Goal: Information Seeking & Learning: Learn about a topic

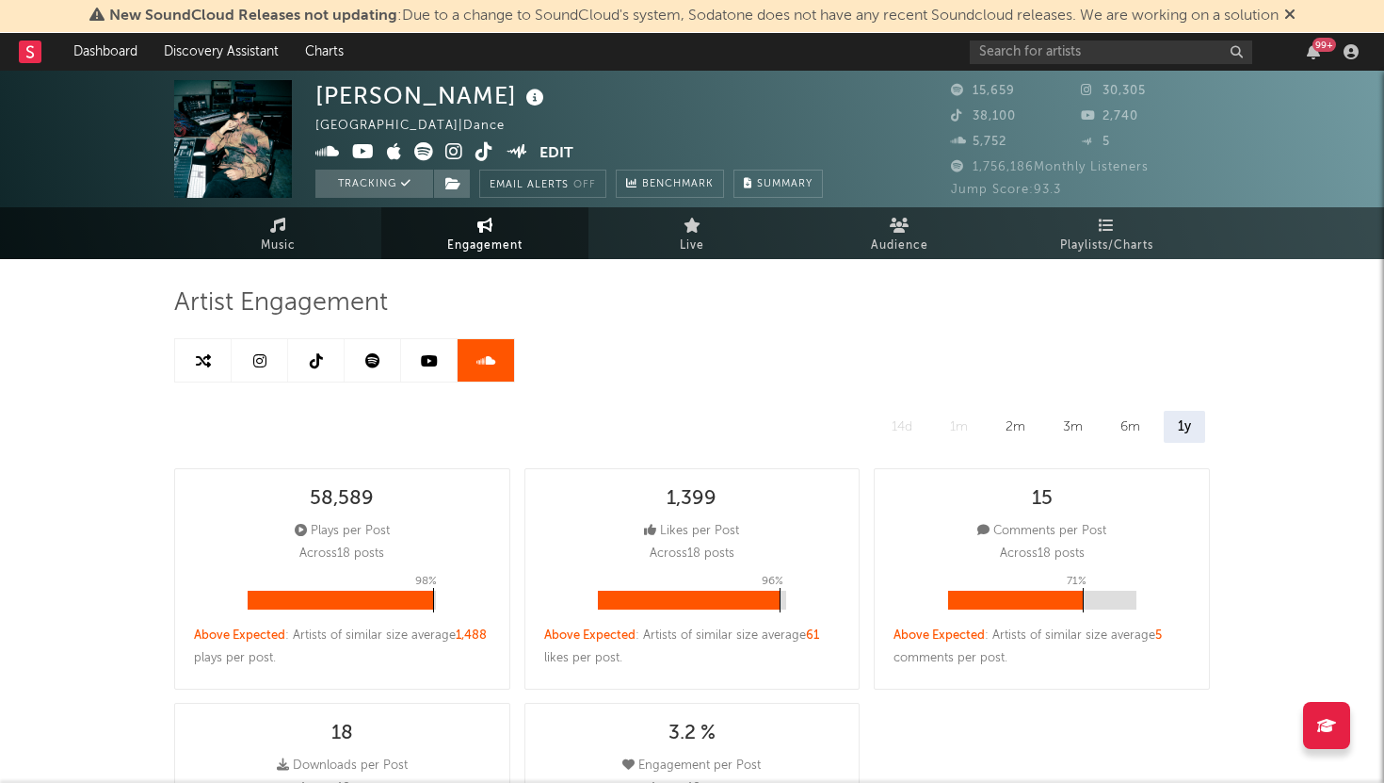
select select "6m"
click at [253, 365] on icon at bounding box center [259, 360] width 13 height 15
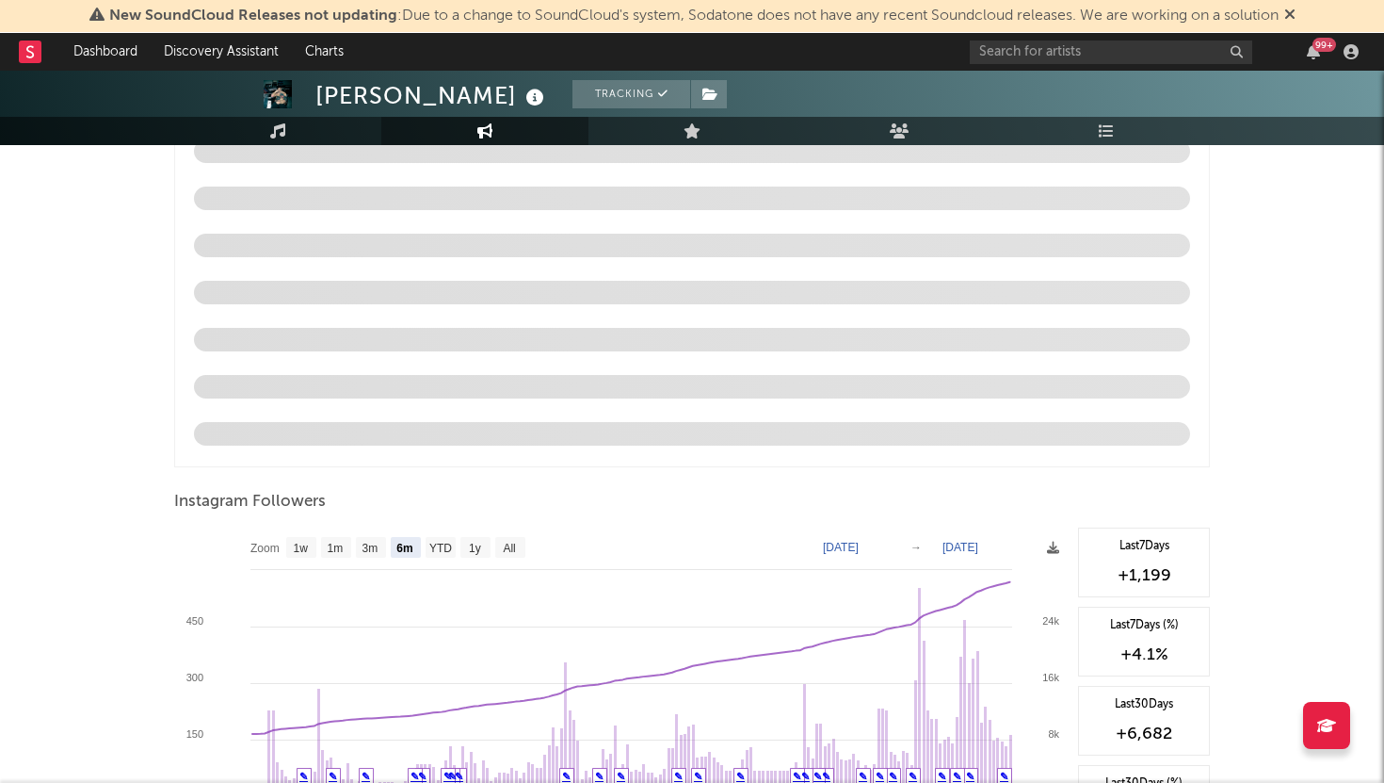
scroll to position [2027, 0]
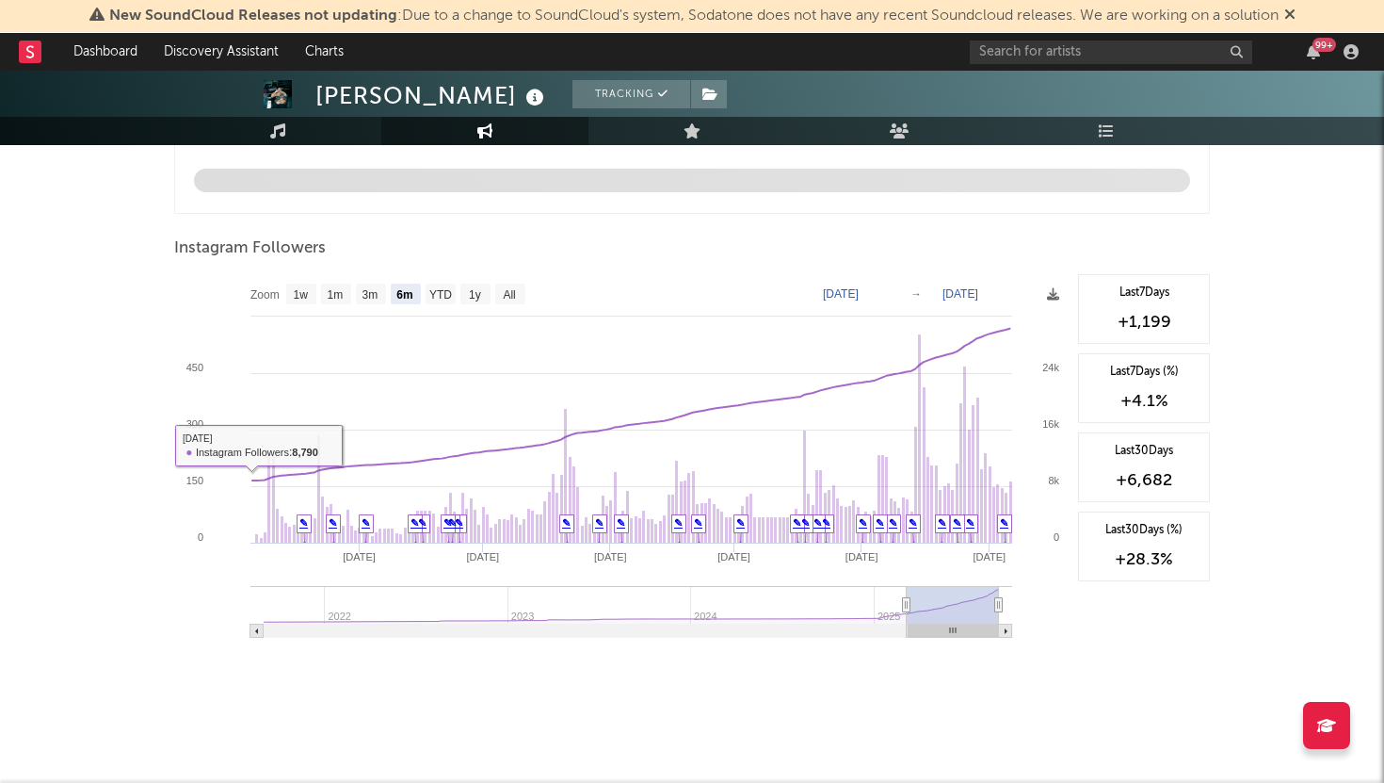
click at [305, 280] on rect at bounding box center [621, 462] width 895 height 377
click at [299, 293] on text "1w" at bounding box center [301, 294] width 15 height 13
select select "1w"
type input "[DATE]"
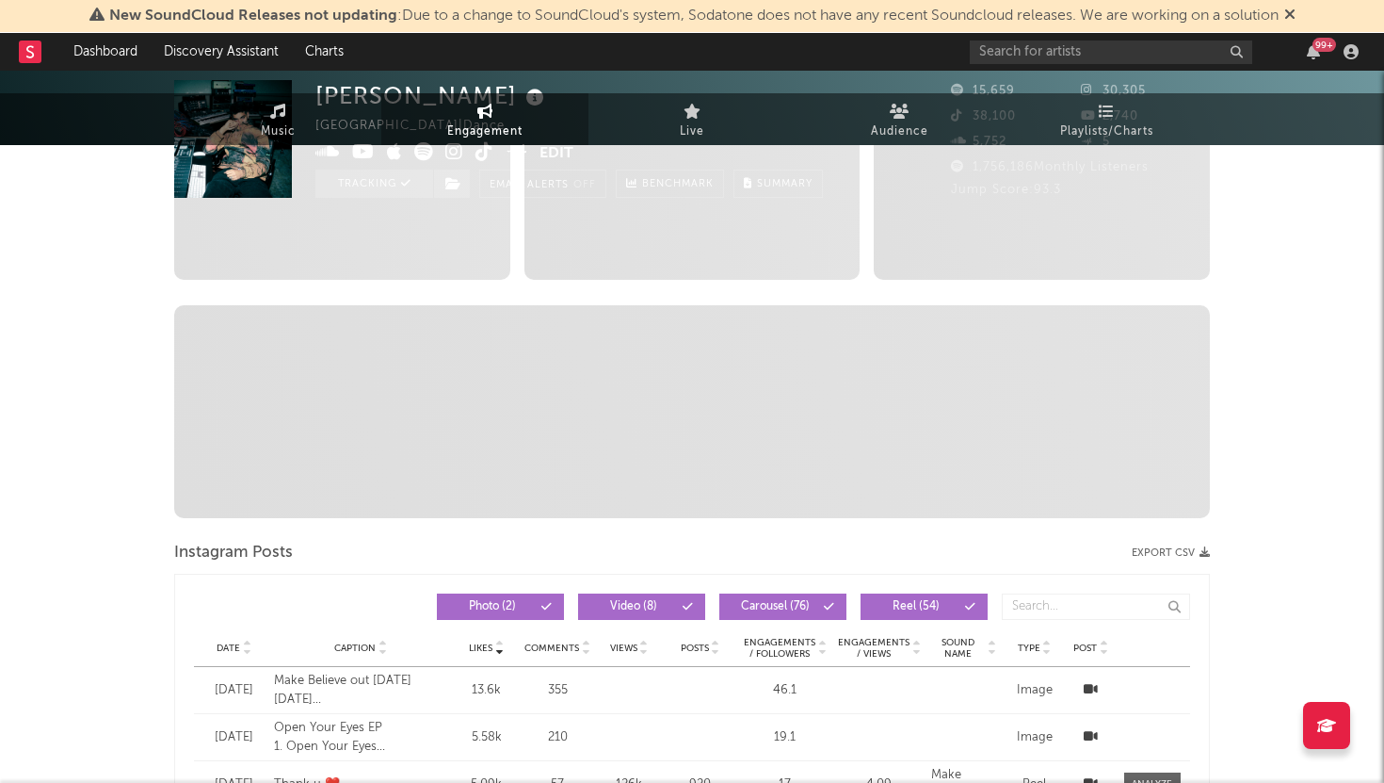
scroll to position [0, 0]
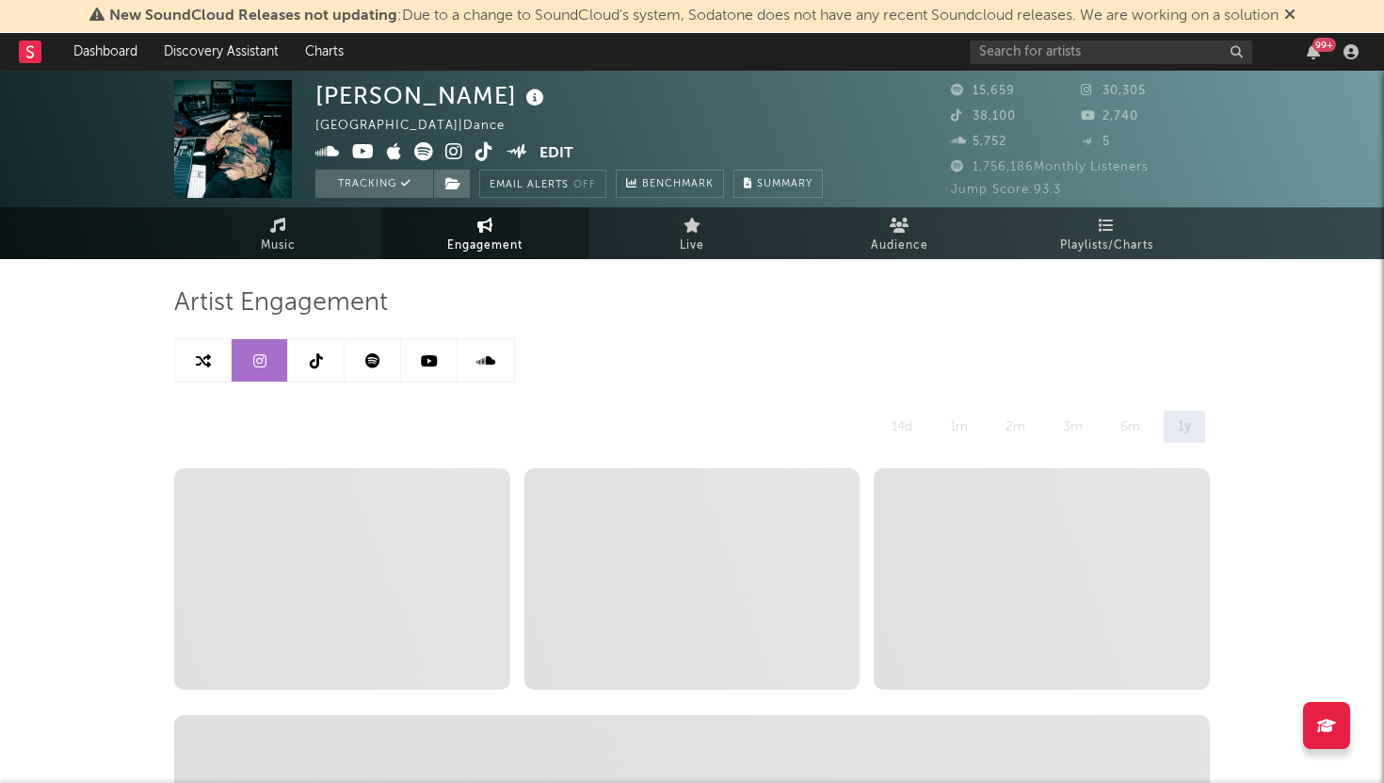
click at [334, 347] on link at bounding box center [316, 360] width 57 height 42
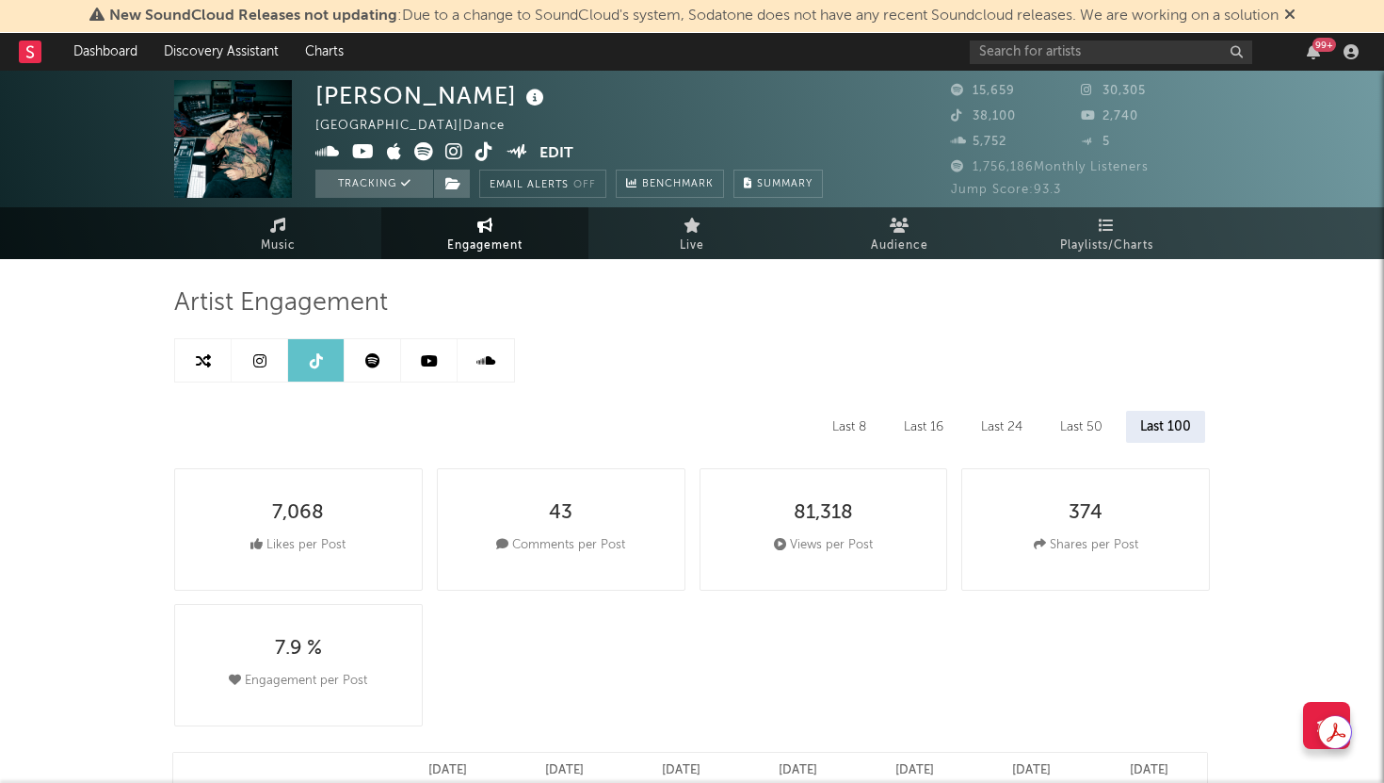
select select "6m"
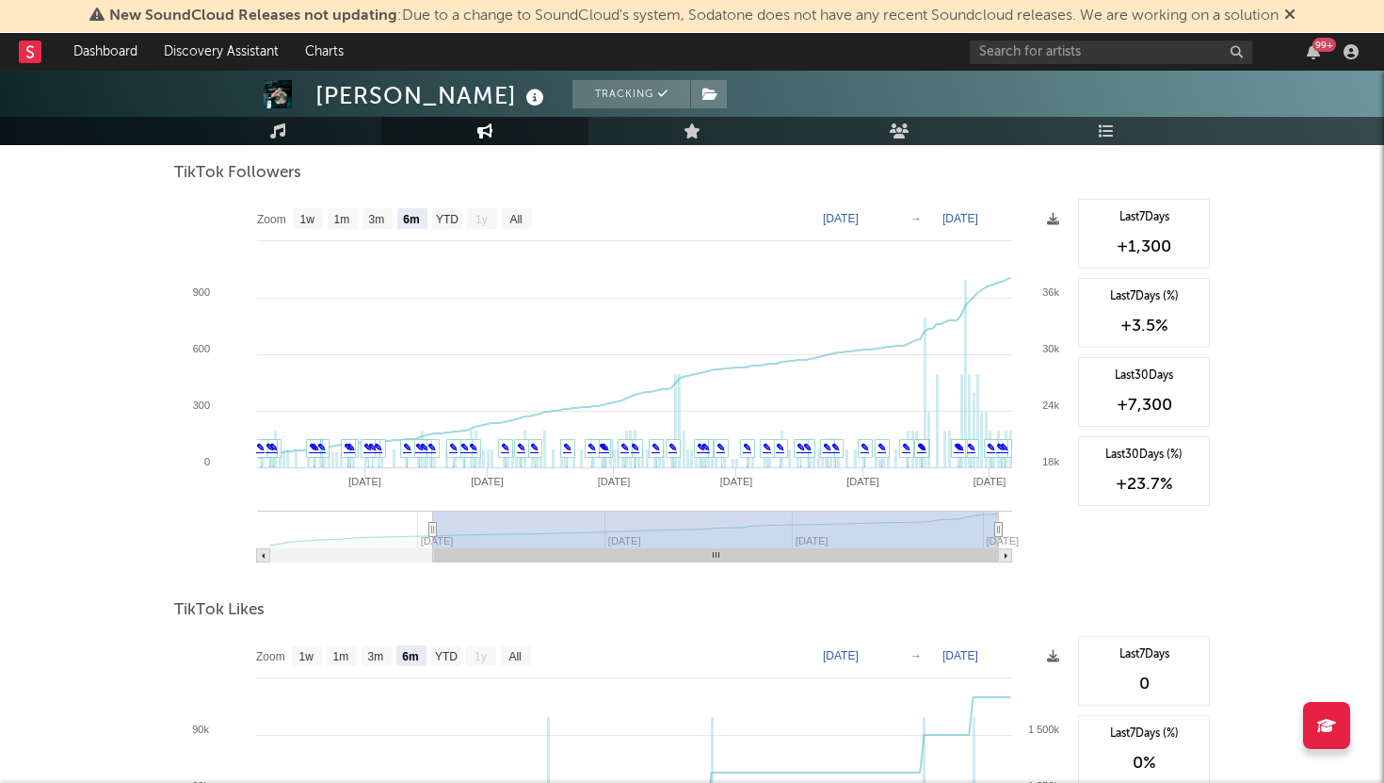
scroll to position [1816, 0]
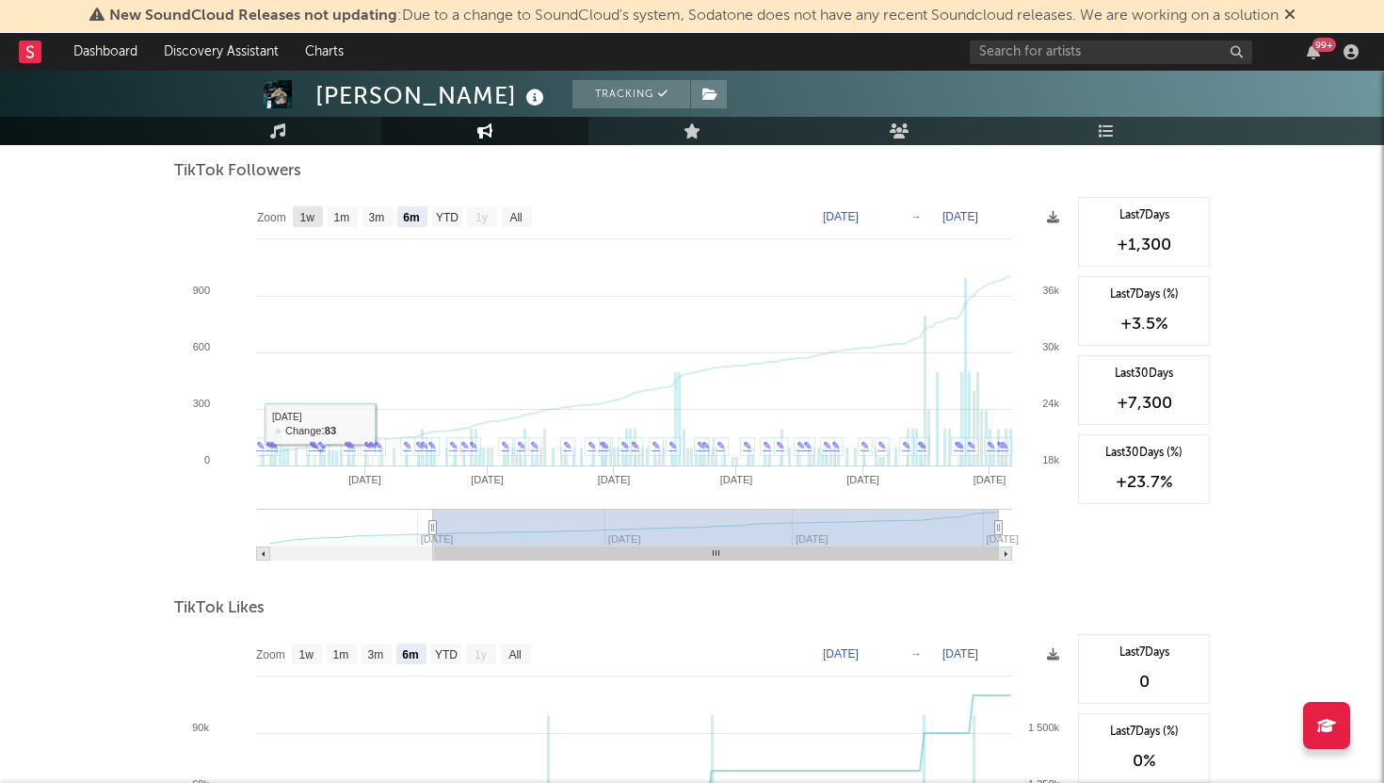
click at [310, 213] on text "1w" at bounding box center [307, 217] width 15 height 13
select select "1w"
type input "[DATE]"
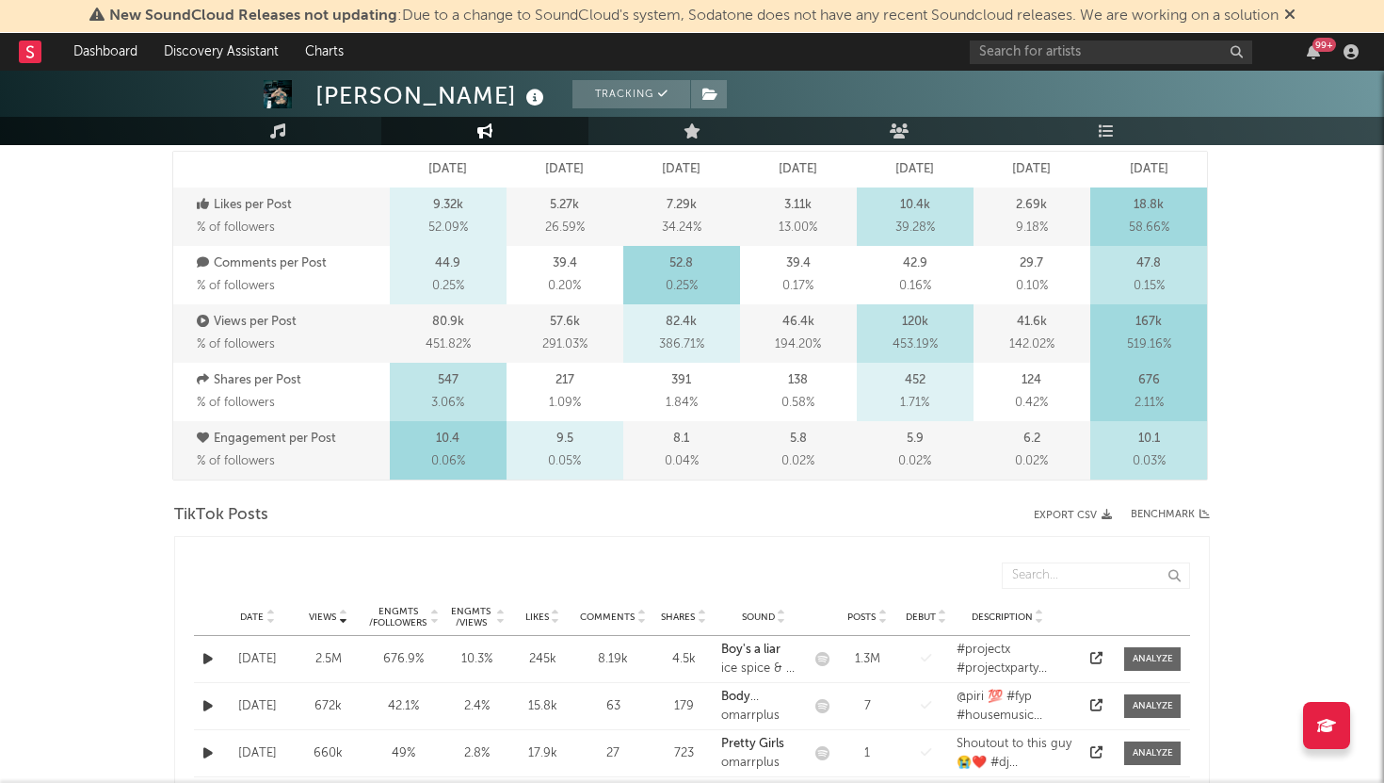
scroll to position [0, 0]
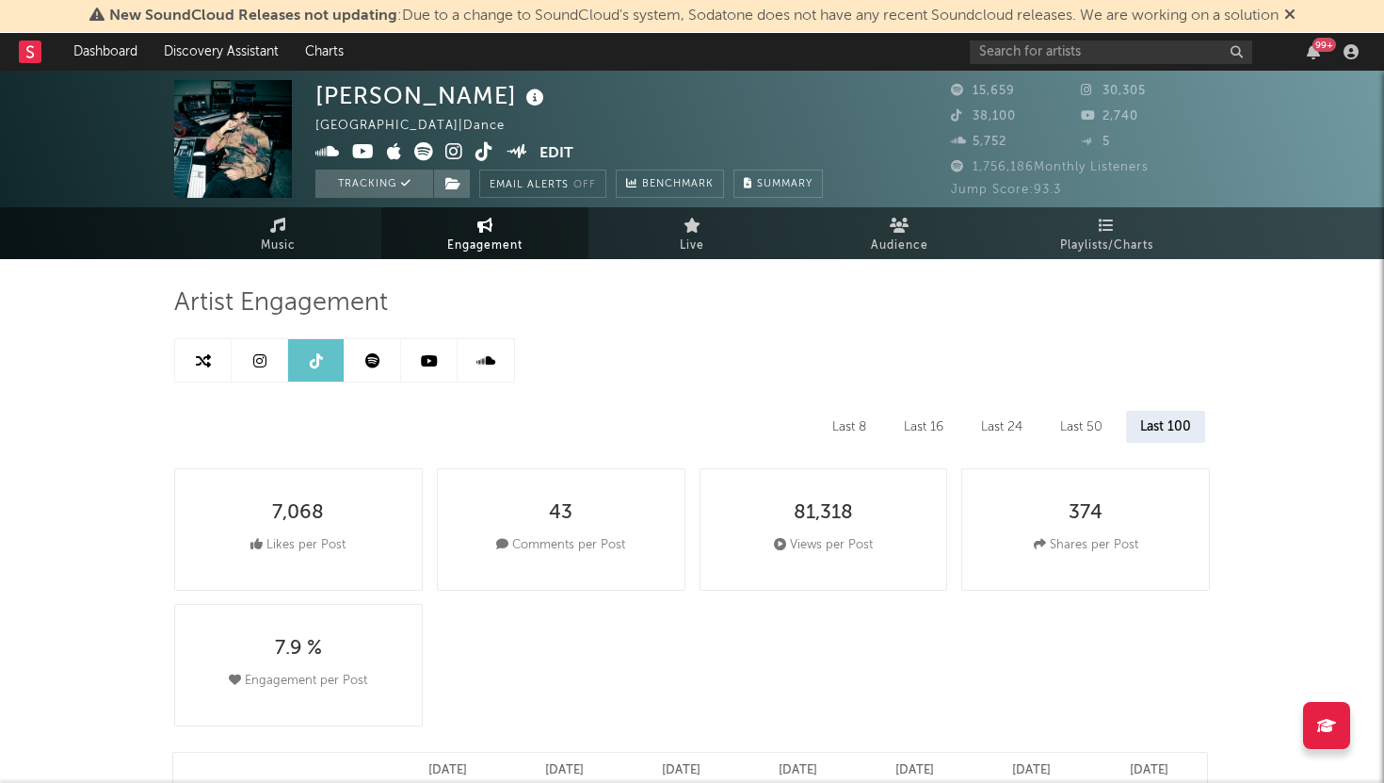
click at [437, 342] on link at bounding box center [429, 360] width 57 height 42
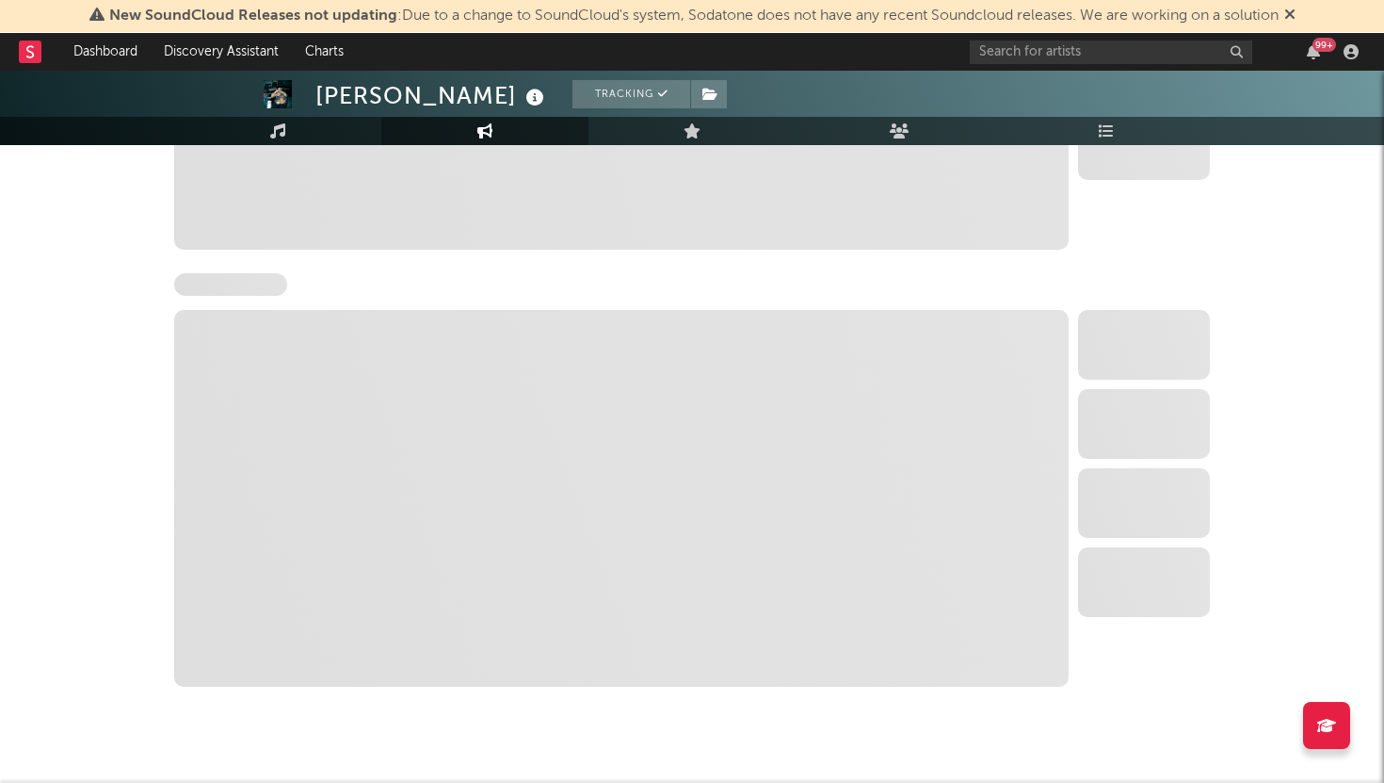
scroll to position [1912, 0]
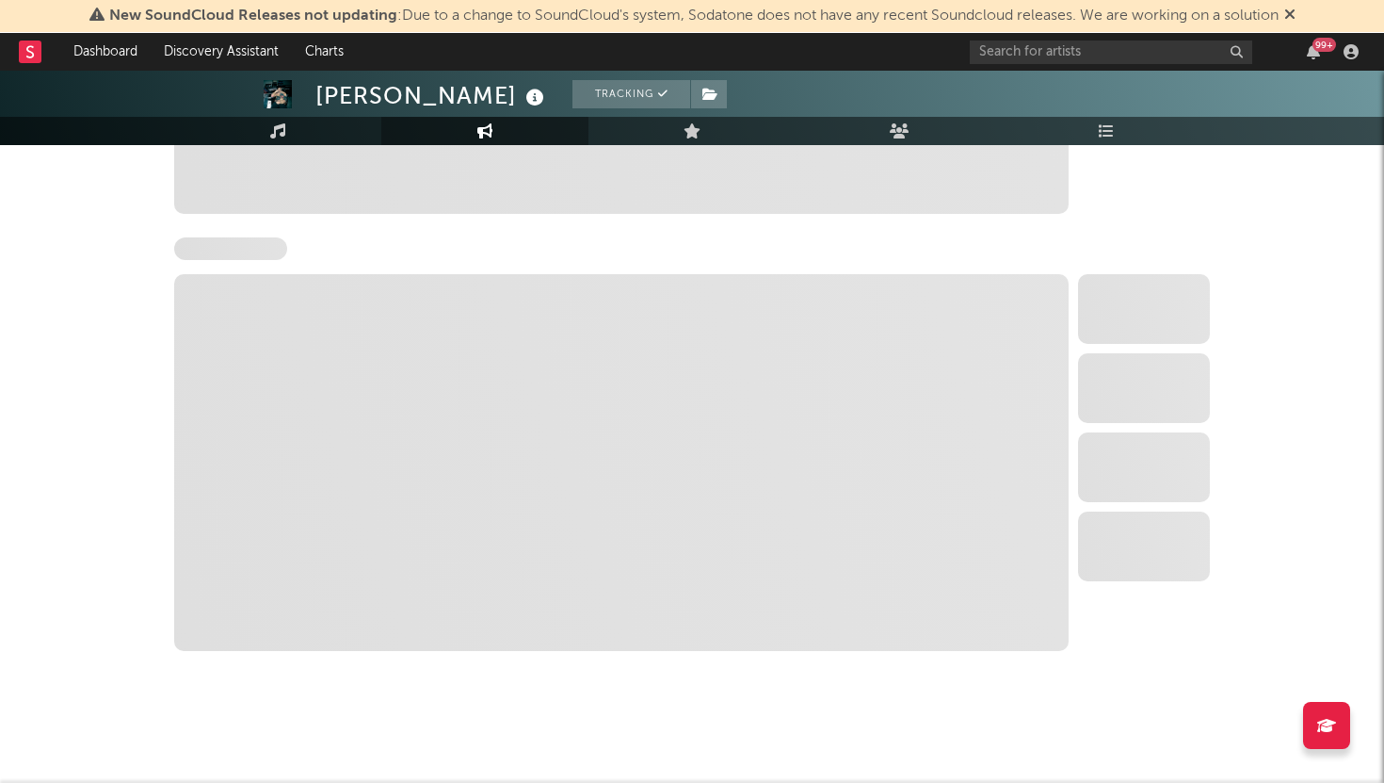
select select "6m"
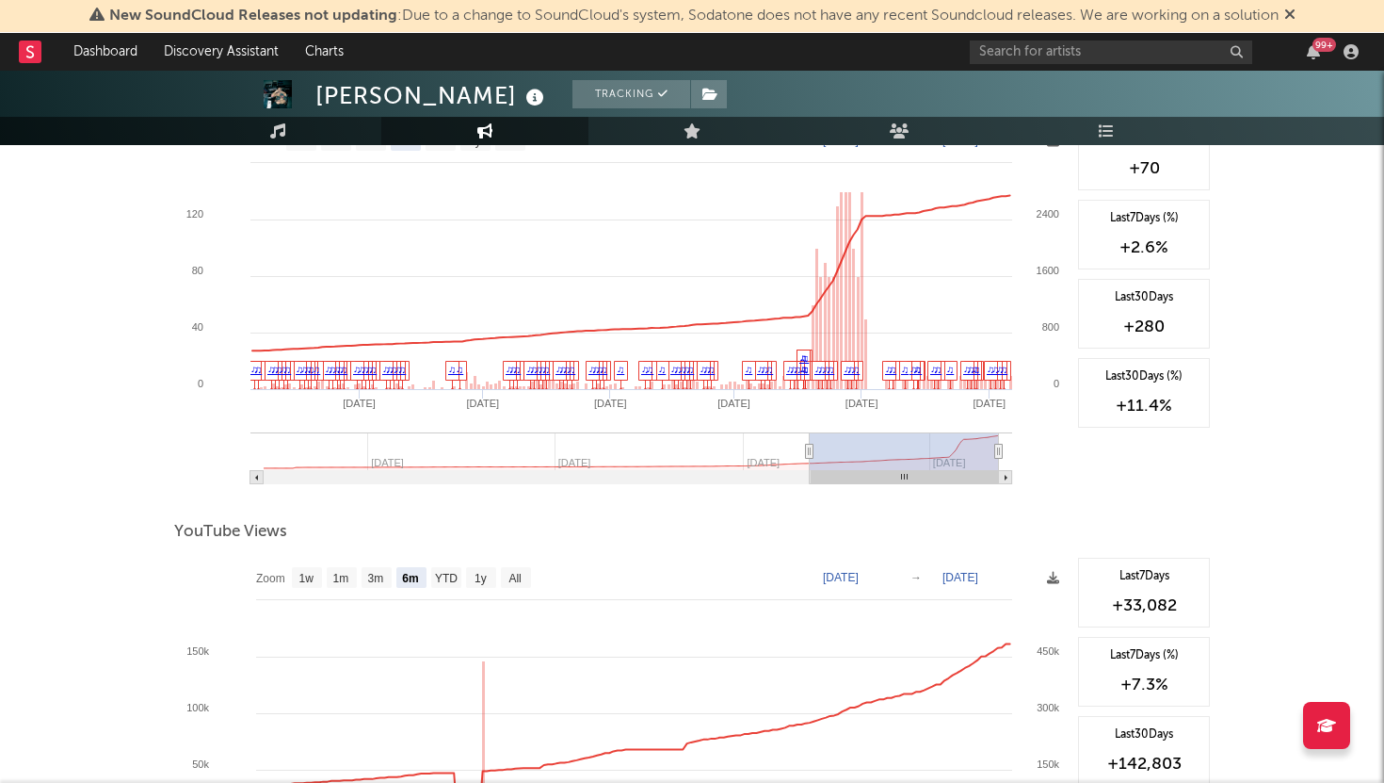
scroll to position [1381, 0]
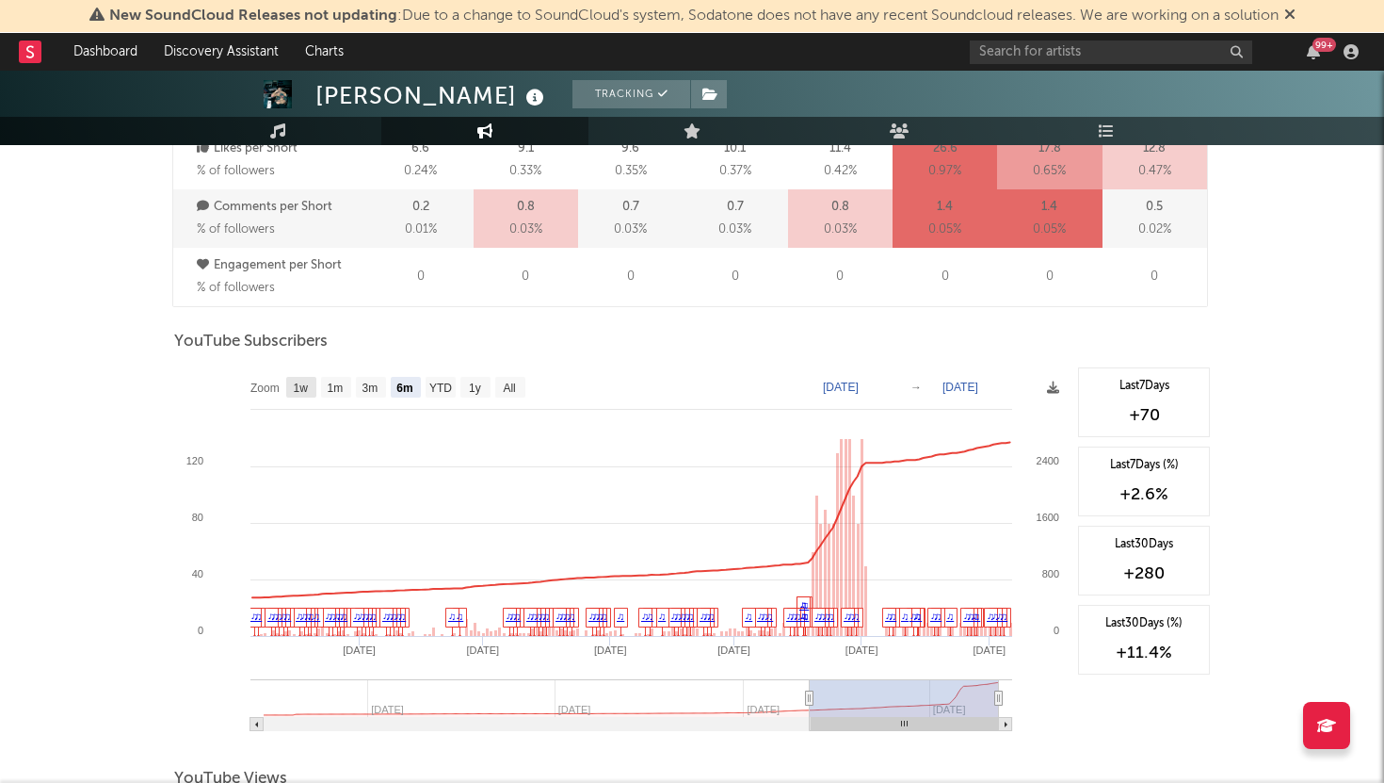
click at [287, 384] on rect at bounding box center [301, 387] width 30 height 21
select select "1w"
type input "[DATE]"
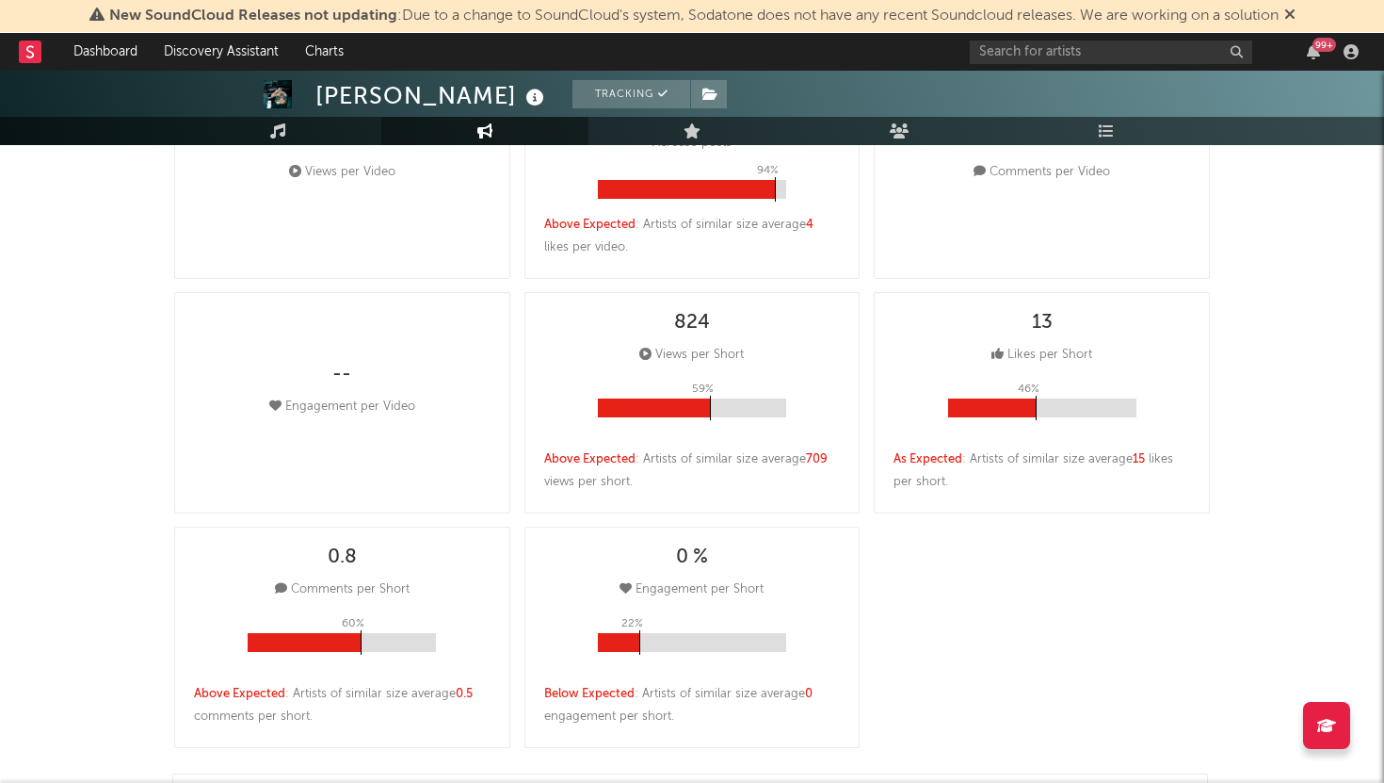
scroll to position [0, 0]
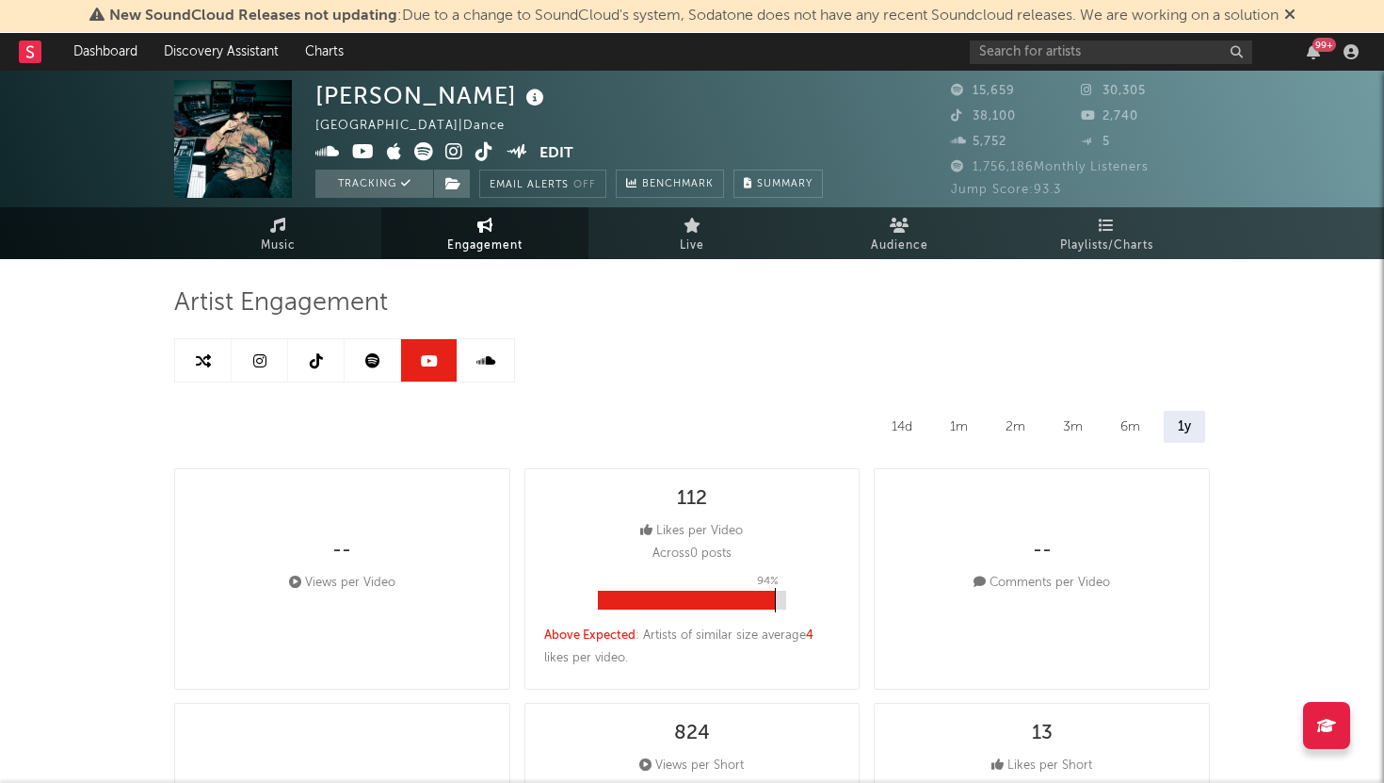
click at [363, 368] on link at bounding box center [373, 360] width 57 height 42
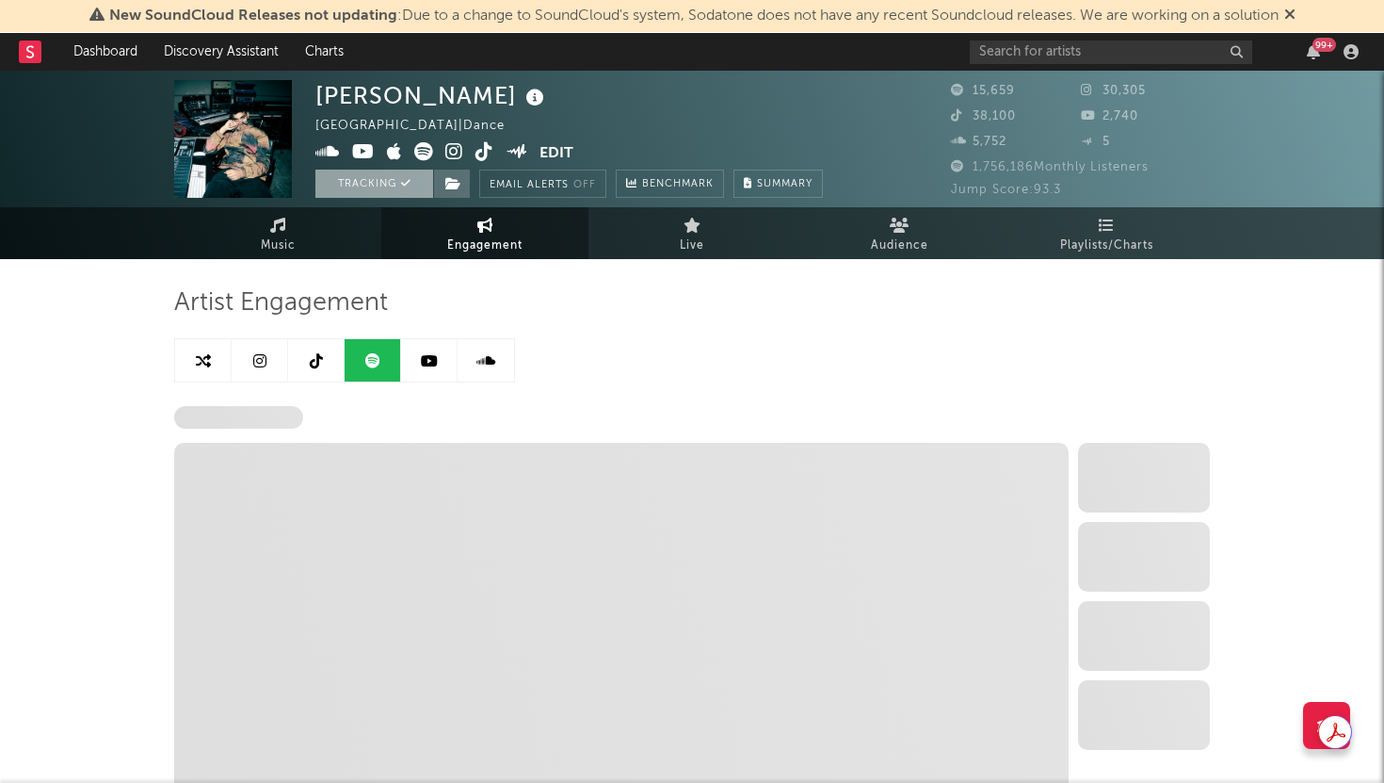
select select "6m"
select select "1w"
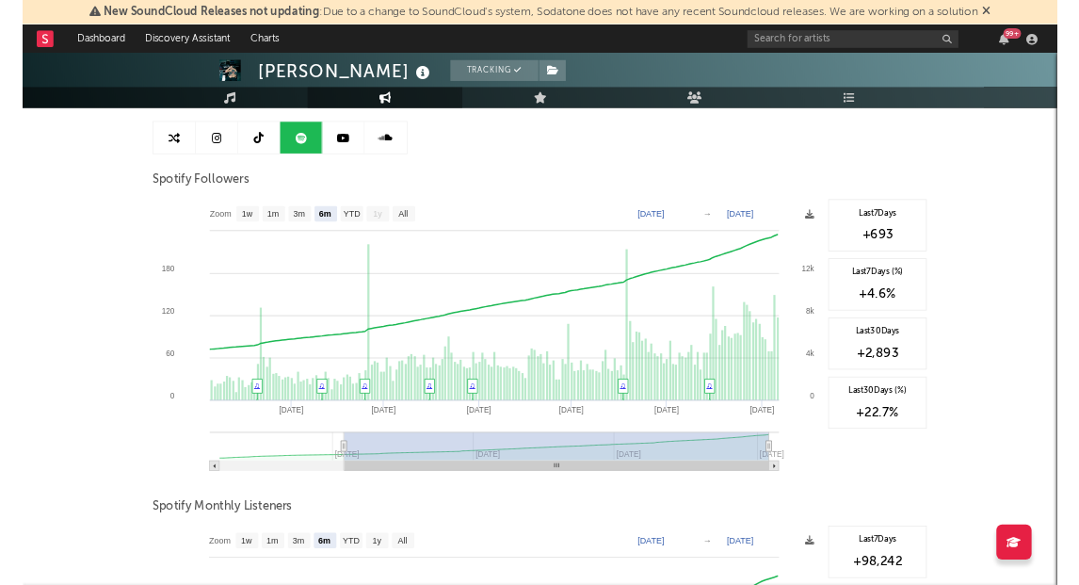
scroll to position [171, 0]
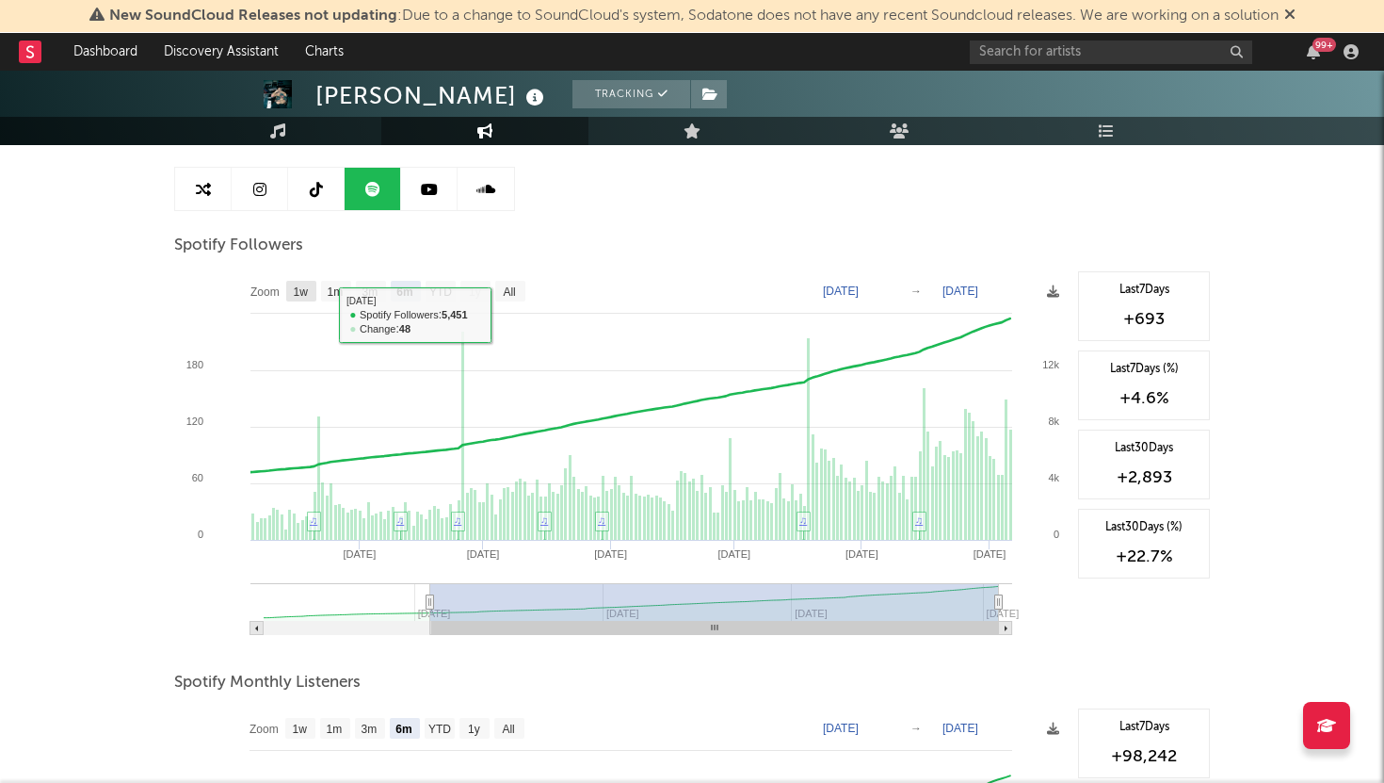
click at [309, 292] on text "1w" at bounding box center [301, 291] width 15 height 13
select select "1w"
type input "[DATE]"
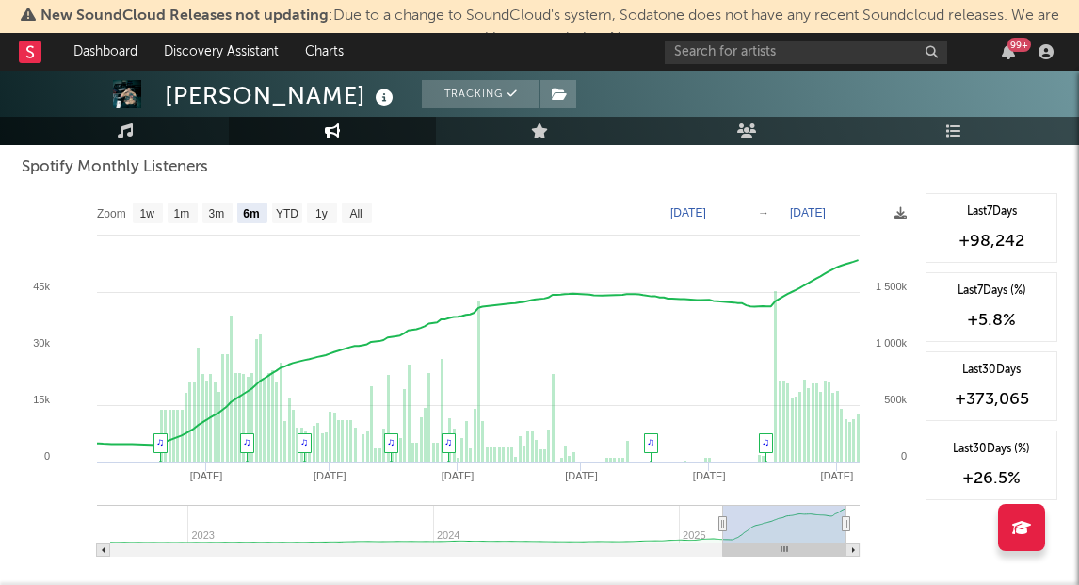
scroll to position [679, 0]
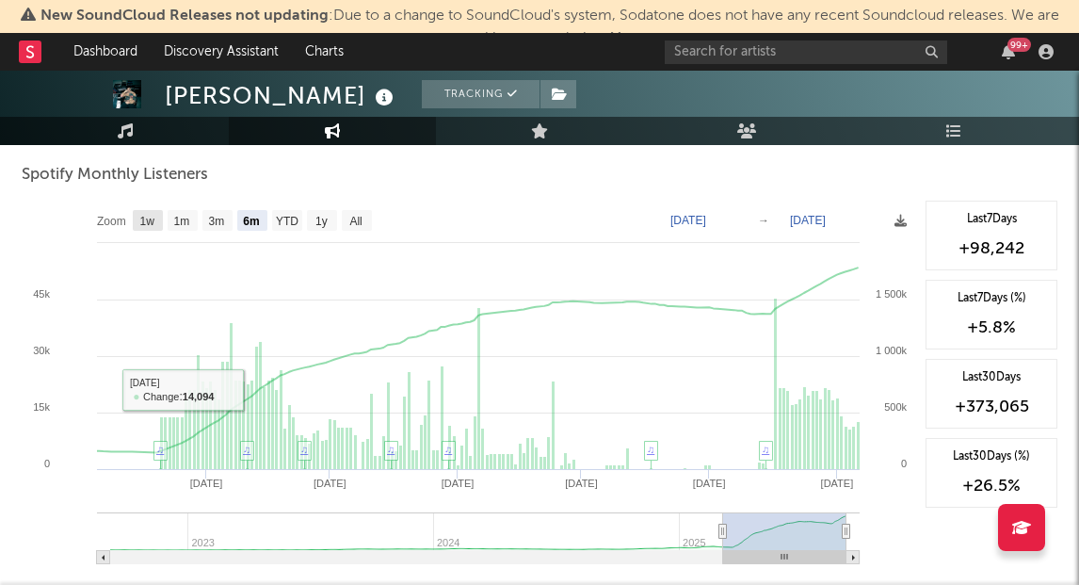
click at [158, 219] on rect at bounding box center [148, 220] width 30 height 21
select select "1w"
type input "[DATE]"
